Goal: Task Accomplishment & Management: Use online tool/utility

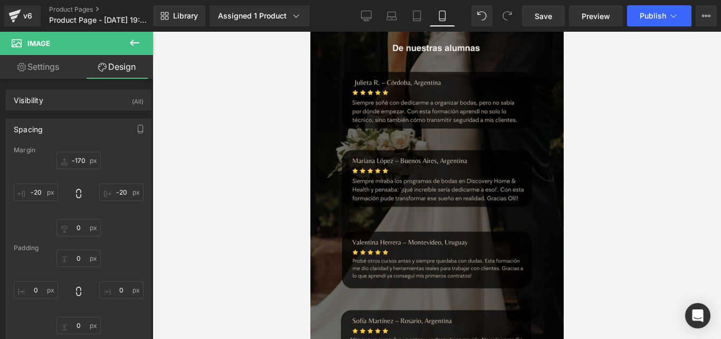
scroll to position [3857, 0]
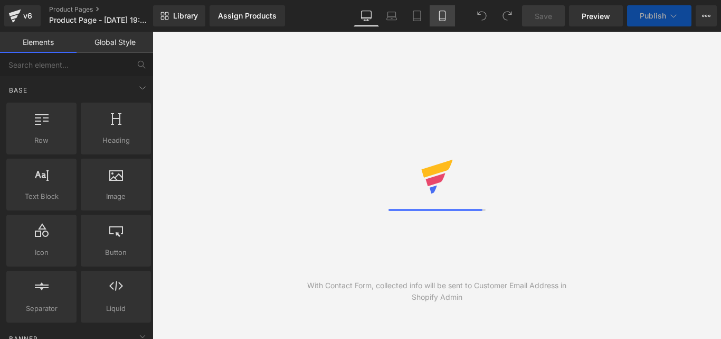
click at [437, 12] on link "Mobile" at bounding box center [442, 15] width 25 height 21
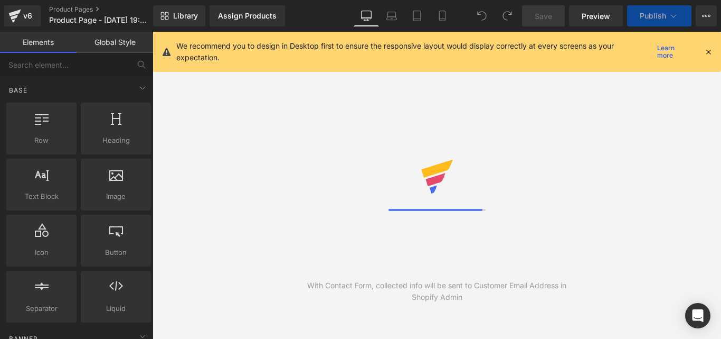
click at [708, 50] on icon at bounding box center [709, 52] width 10 height 10
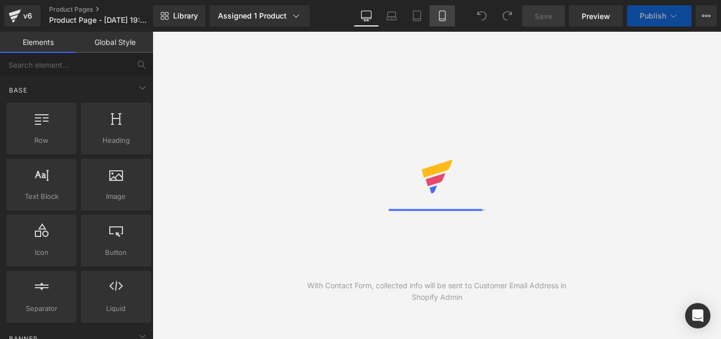
click at [436, 12] on link "Mobile" at bounding box center [442, 15] width 25 height 21
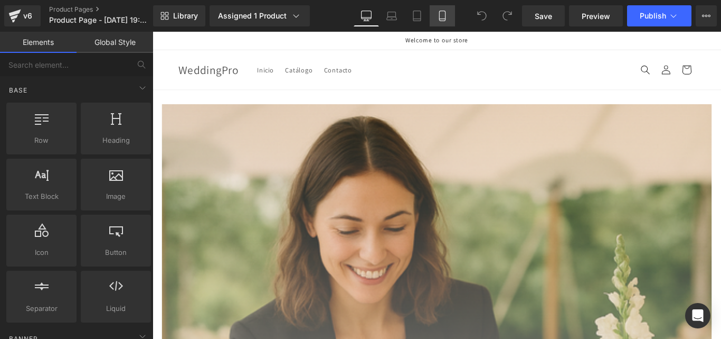
click at [453, 17] on link "Mobile" at bounding box center [442, 15] width 25 height 21
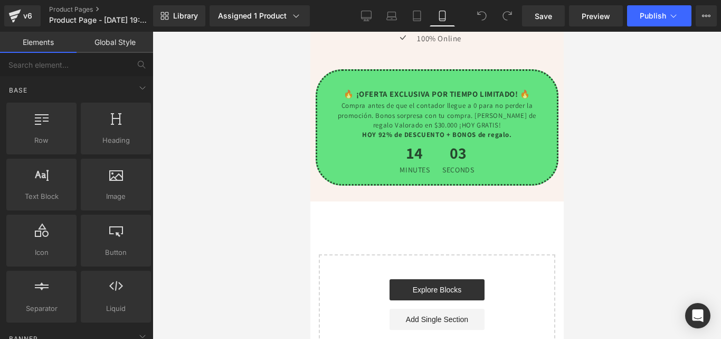
scroll to position [5668, 0]
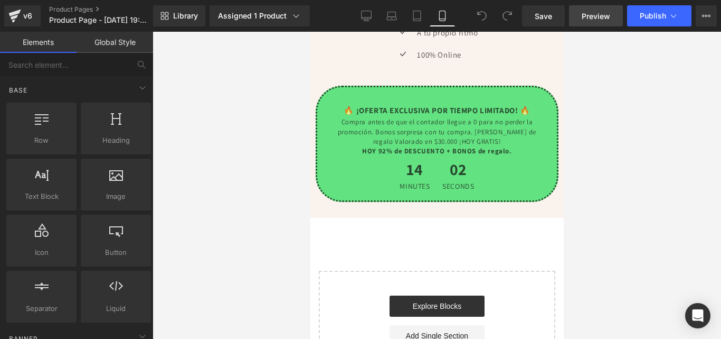
click at [610, 21] on span "Preview" at bounding box center [596, 16] width 29 height 11
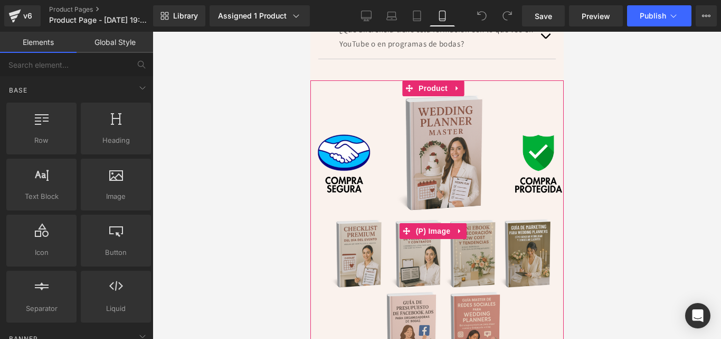
scroll to position [5087, 0]
